Goal: Information Seeking & Learning: Learn about a topic

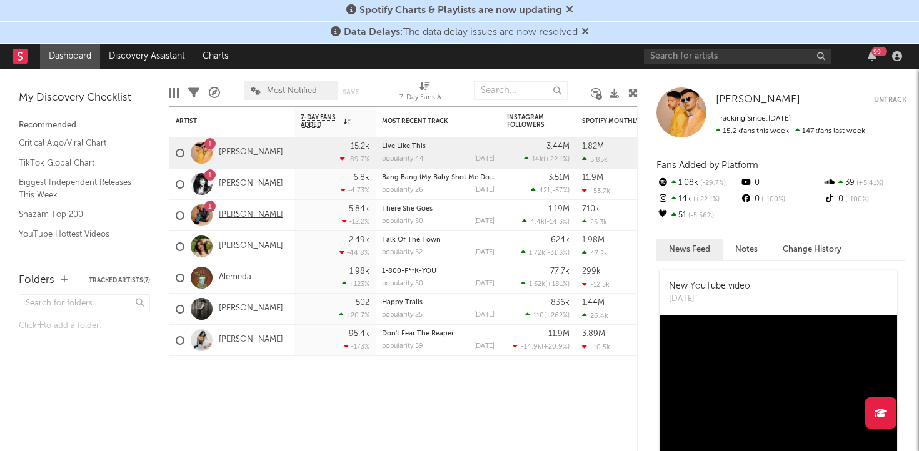
click at [247, 214] on link "[PERSON_NAME]" at bounding box center [251, 215] width 64 height 11
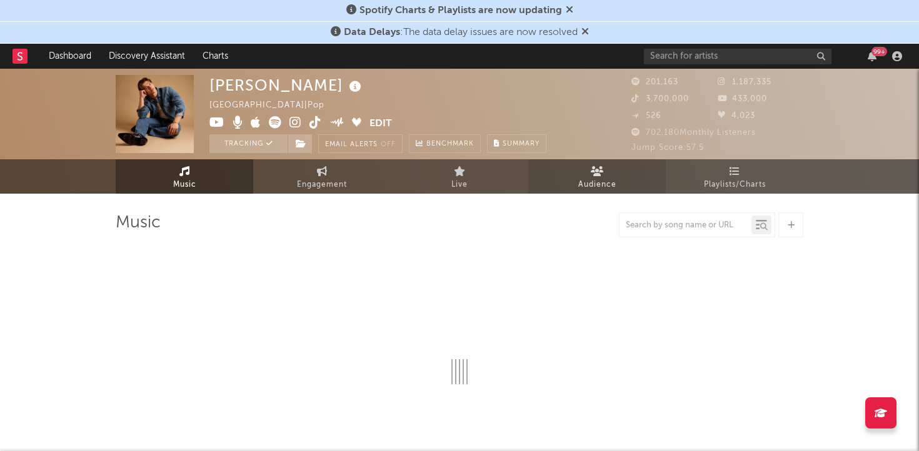
select select "6m"
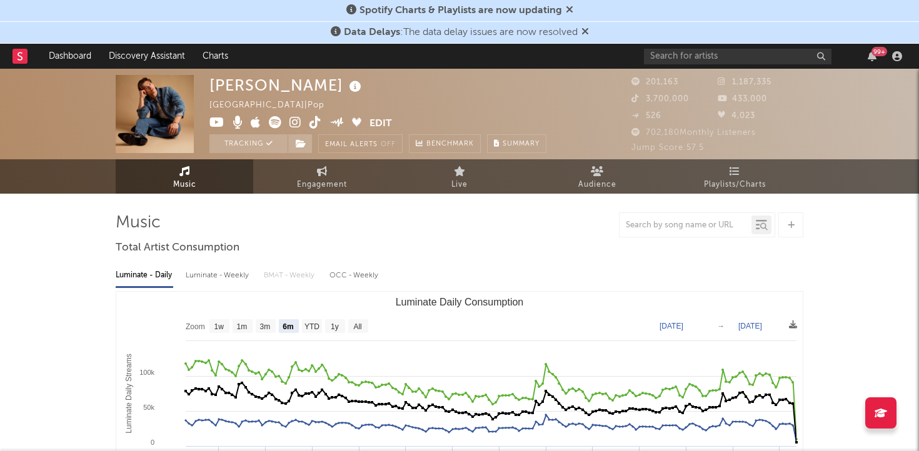
click at [691, 219] on div at bounding box center [685, 225] width 132 height 16
click at [679, 227] on input "text" at bounding box center [685, 226] width 132 height 10
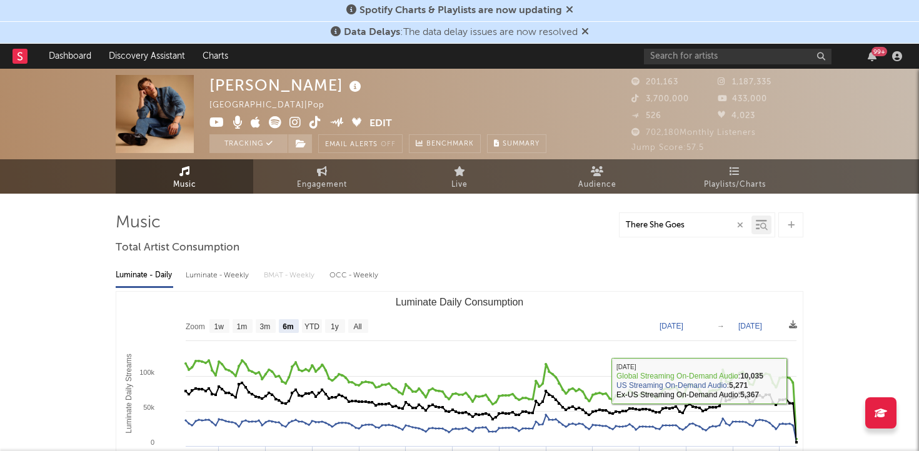
type input "There She Goes"
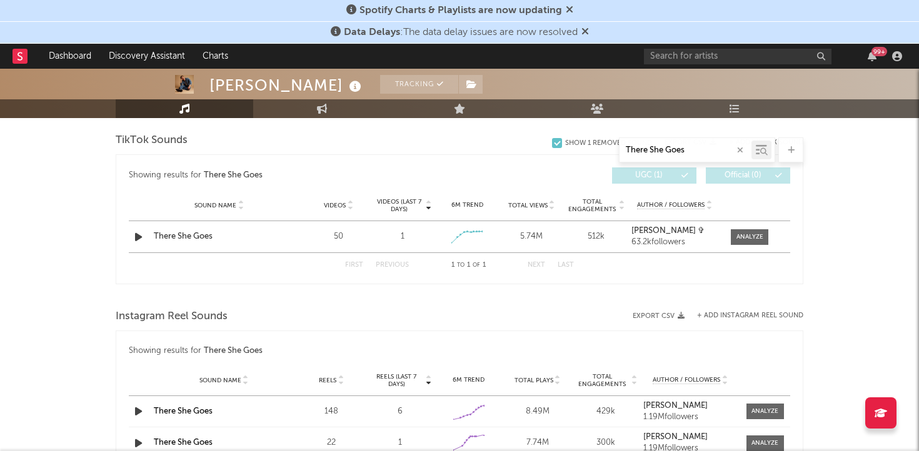
scroll to position [602, 0]
